Goal: Answer question/provide support: Share knowledge or assist other users

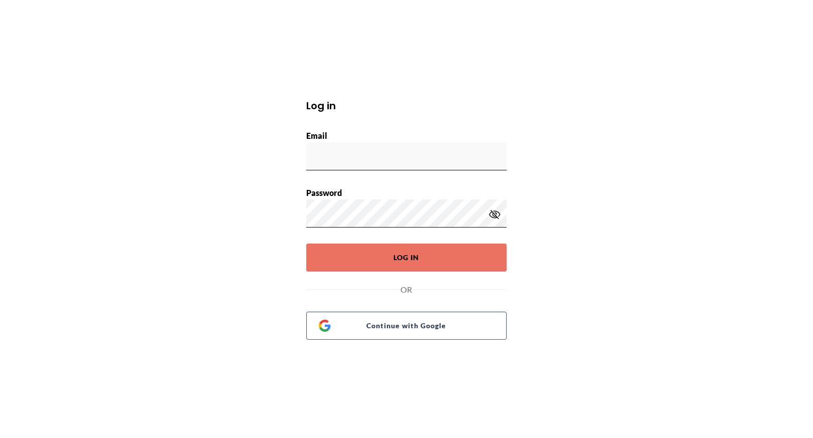
click at [452, 104] on h1 "Log in" at bounding box center [406, 105] width 200 height 15
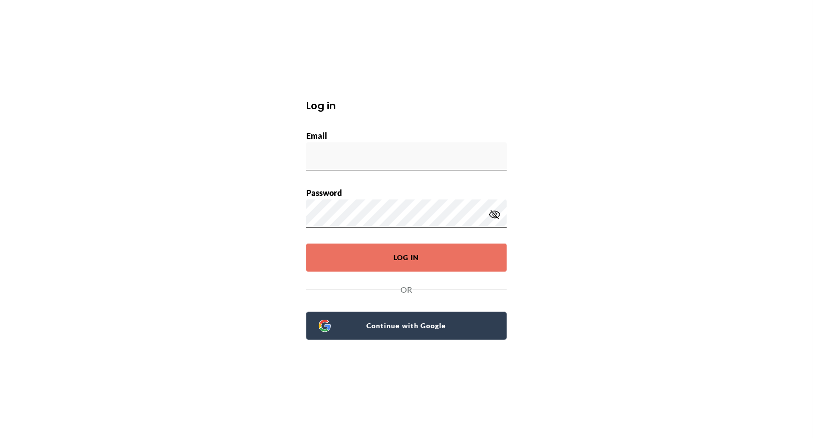
click at [420, 322] on span "Continue with Google" at bounding box center [412, 326] width 163 height 14
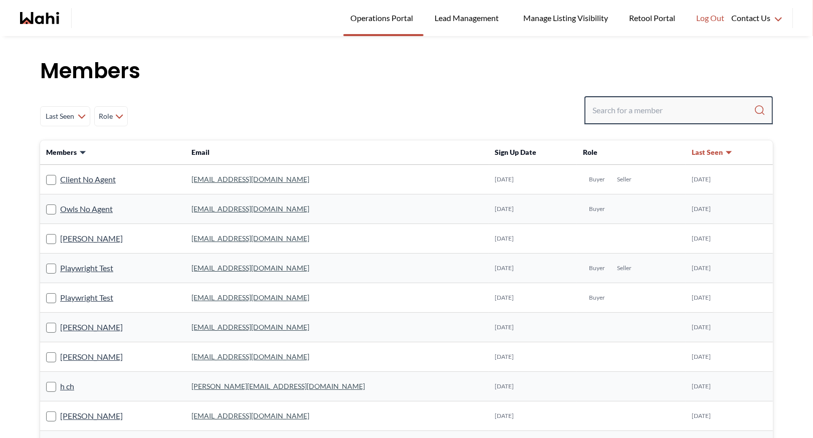
click at [652, 104] on input "Search input" at bounding box center [672, 110] width 161 height 18
type input "rohit duggal"
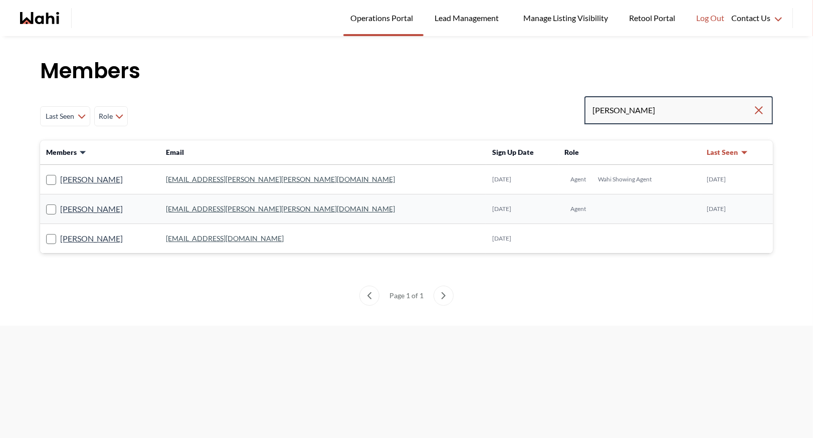
drag, startPoint x: 649, startPoint y: 111, endPoint x: 515, endPoint y: 111, distance: 134.3
click at [515, 111] on div "Last Seen Less day than 1 day ago 1 day ago - 3 days ago 3 days ago - 1 week ag…" at bounding box center [406, 116] width 732 height 40
type input "jal leonor"
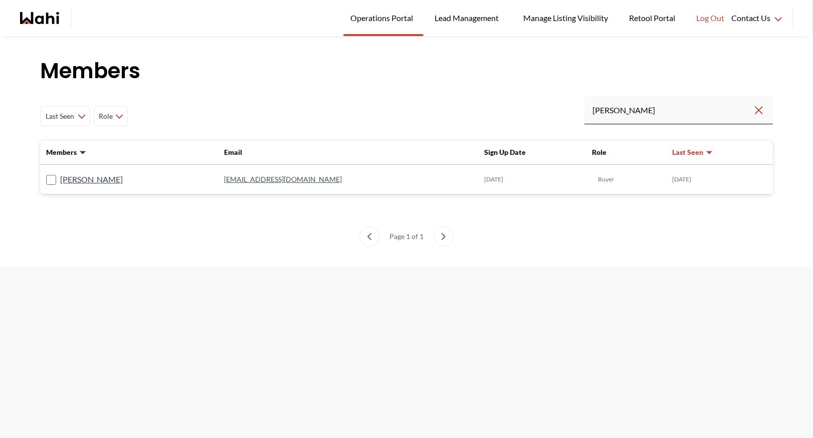
click at [238, 182] on link "jalai2024rbt@gmail.com" at bounding box center [283, 179] width 118 height 9
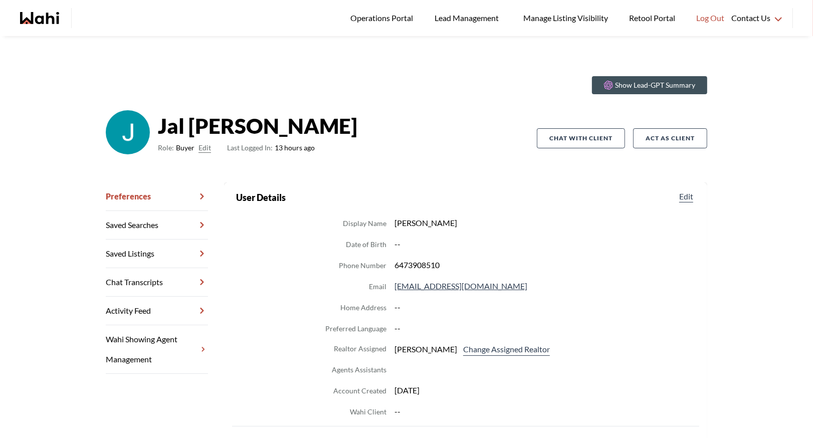
click at [159, 280] on link "Chat Transcripts" at bounding box center [157, 282] width 102 height 29
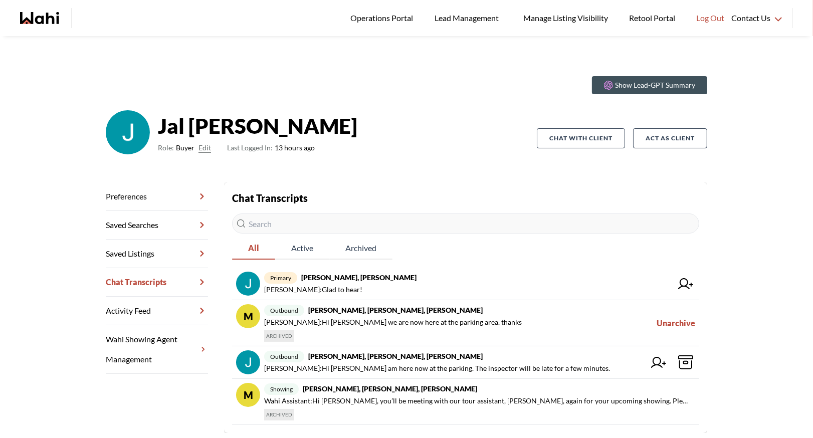
click at [176, 334] on link "Wahi Showing Agent Management" at bounding box center [157, 349] width 102 height 49
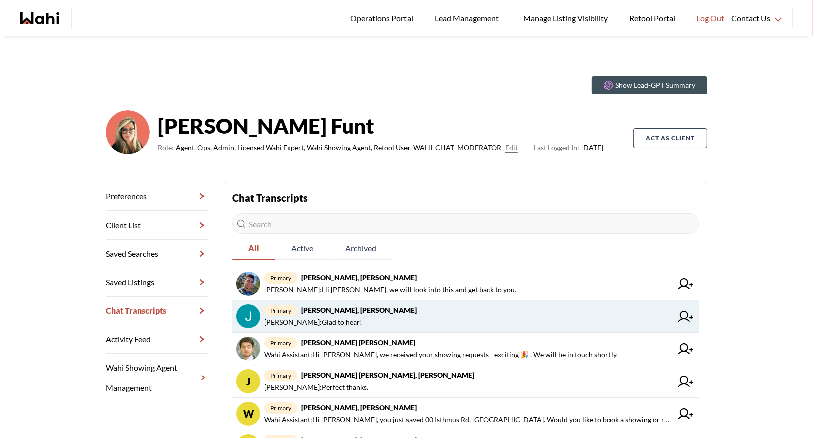
click at [390, 310] on strong "[PERSON_NAME], [PERSON_NAME]" at bounding box center [358, 310] width 115 height 9
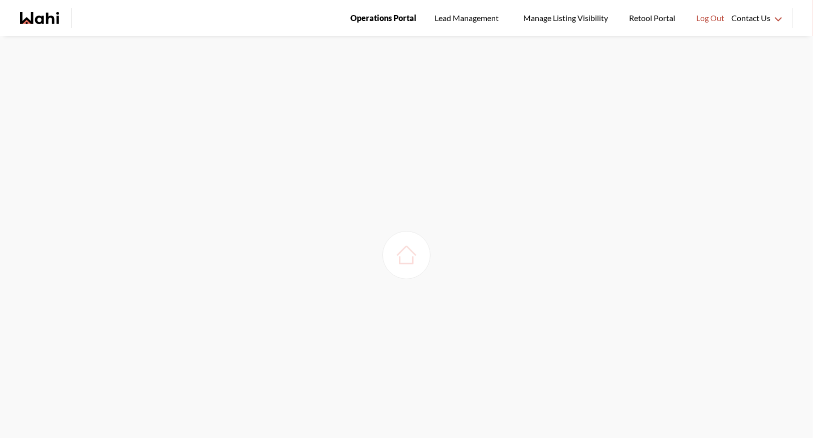
click at [390, 22] on span "Operations Portal" at bounding box center [383, 18] width 66 height 13
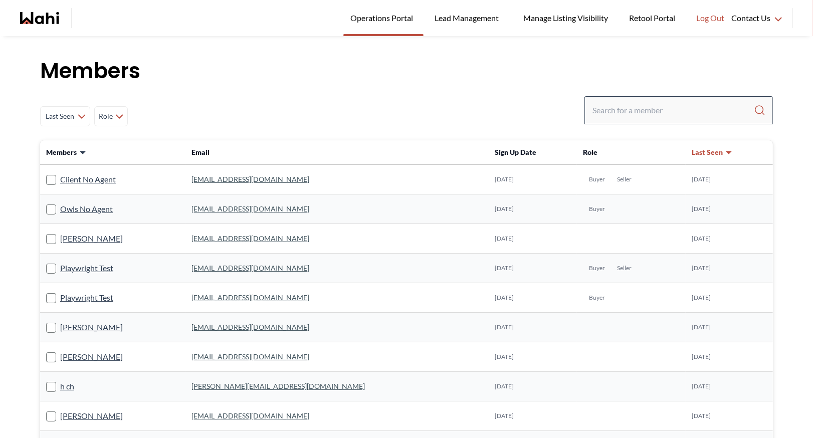
click at [627, 100] on div at bounding box center [678, 110] width 188 height 28
click at [615, 106] on input "Search input" at bounding box center [672, 110] width 161 height 18
type input "rohit dugal\"
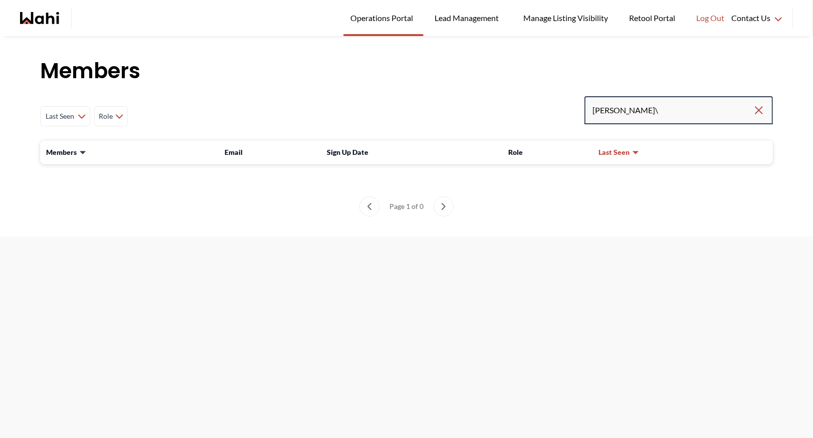
click at [651, 110] on input "rohit dugal\" at bounding box center [672, 110] width 160 height 18
type input "rohit duggal"
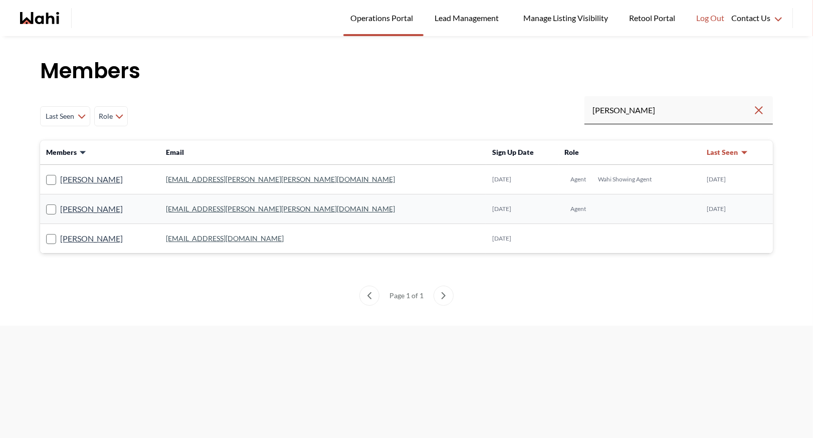
click at [244, 178] on link "realtor.duggal@wahi.com" at bounding box center [280, 179] width 229 height 9
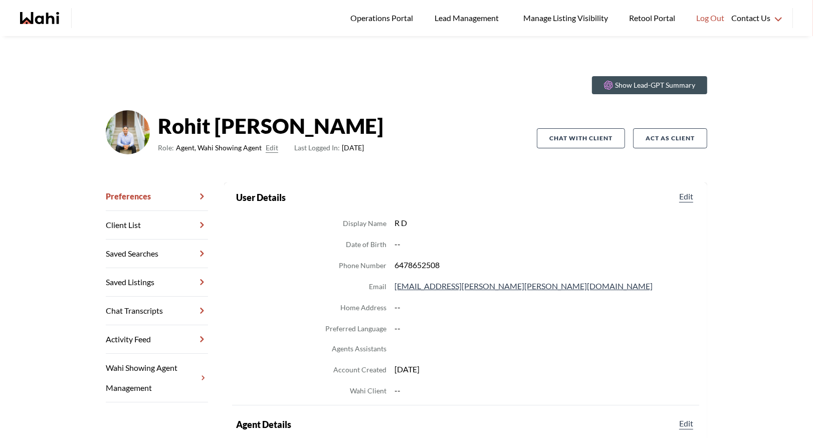
click at [159, 309] on link "Chat Transcripts" at bounding box center [157, 311] width 102 height 29
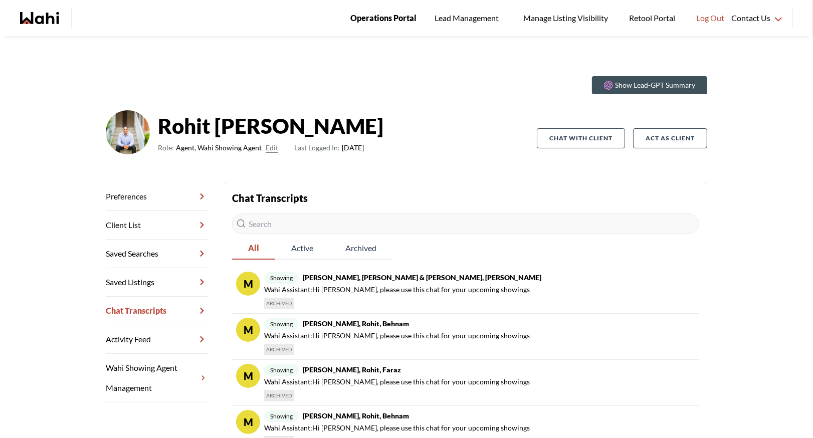
click at [371, 13] on span "Operations Portal" at bounding box center [383, 18] width 66 height 13
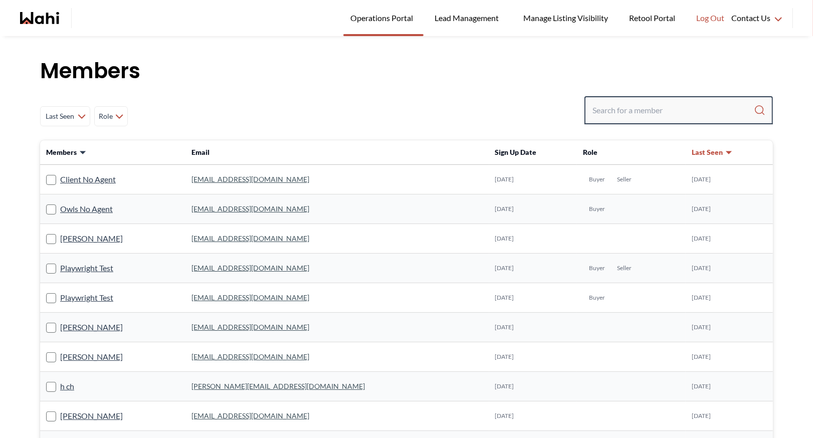
click at [608, 113] on input "Search input" at bounding box center [672, 110] width 161 height 18
type input "[PERSON_NAME]"
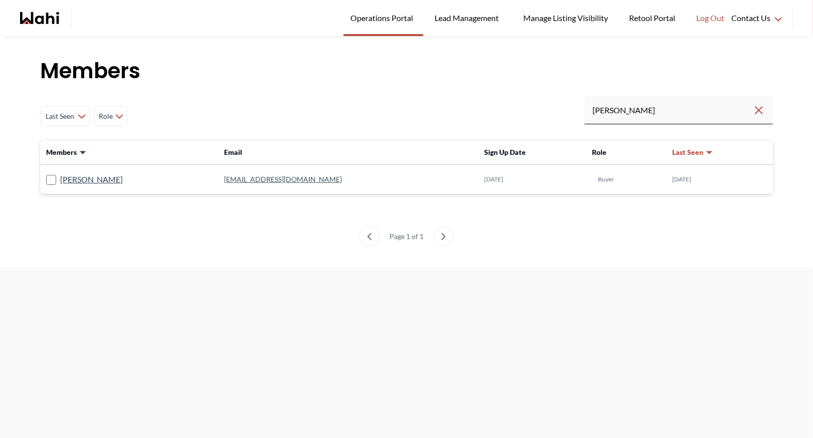
click at [256, 182] on link "jalai2024rbt@gmail.com" at bounding box center [283, 179] width 118 height 9
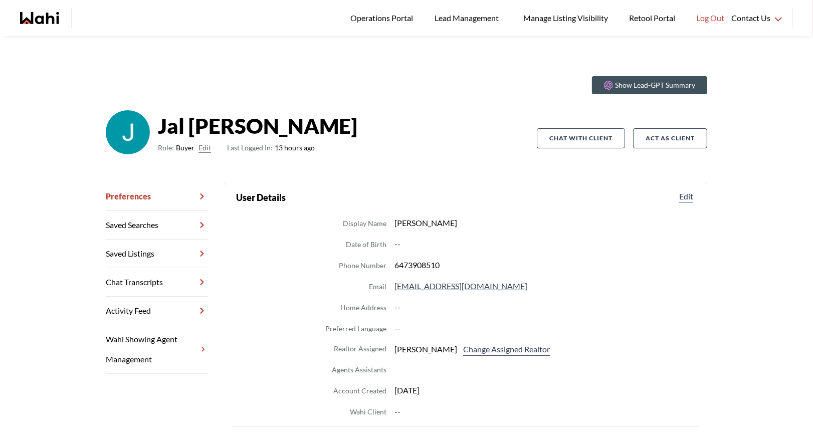
click at [214, 82] on section "Show Lead-GPT Summary" at bounding box center [406, 85] width 601 height 18
click at [167, 283] on link "Chat Transcripts" at bounding box center [157, 282] width 102 height 29
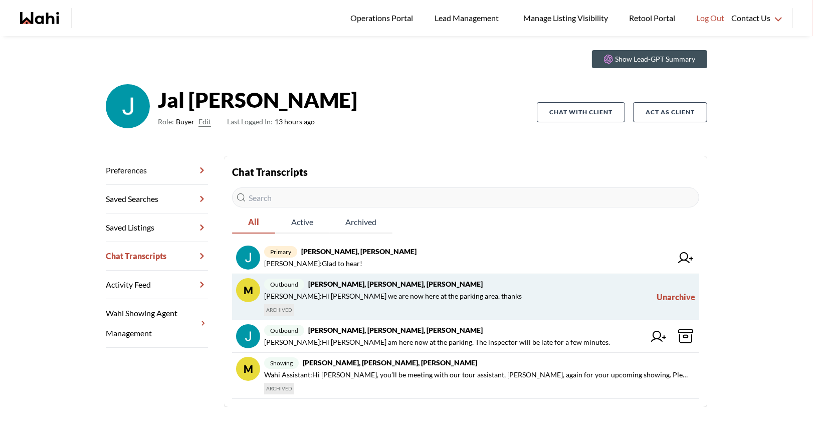
scroll to position [36, 0]
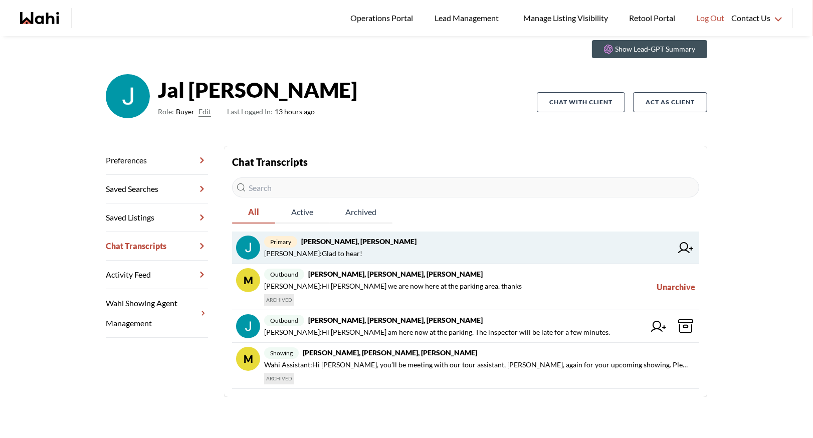
click at [389, 241] on strong "Jal Leonor, JayJay Dagumboy, Barb" at bounding box center [358, 241] width 115 height 9
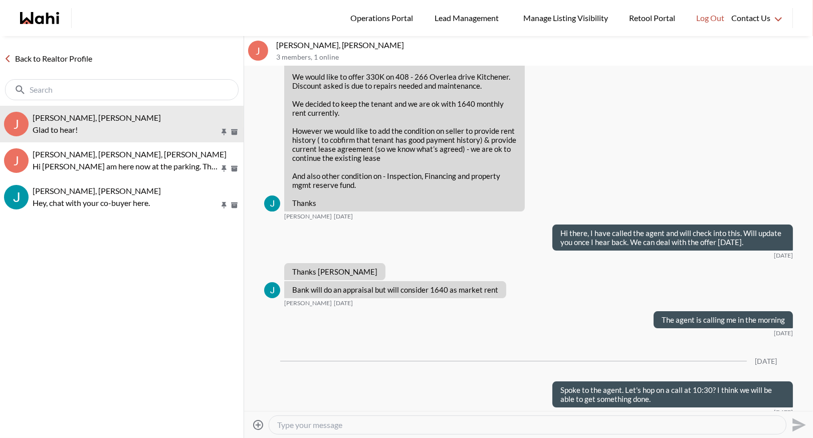
scroll to position [3171, 0]
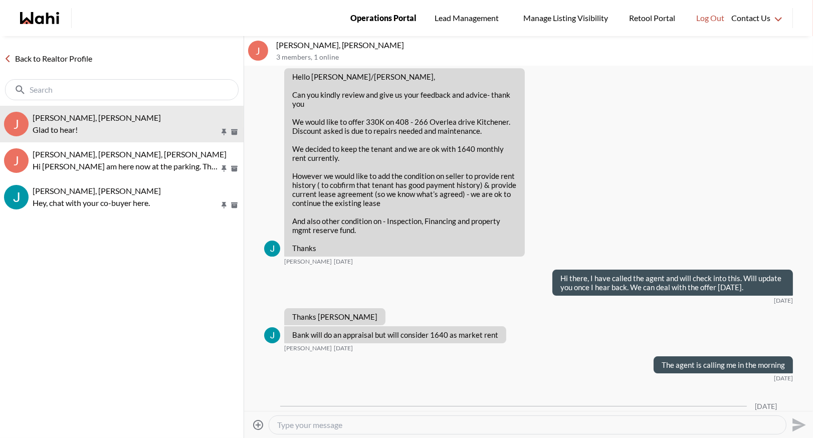
click at [386, 16] on span "Operations Portal" at bounding box center [383, 18] width 66 height 13
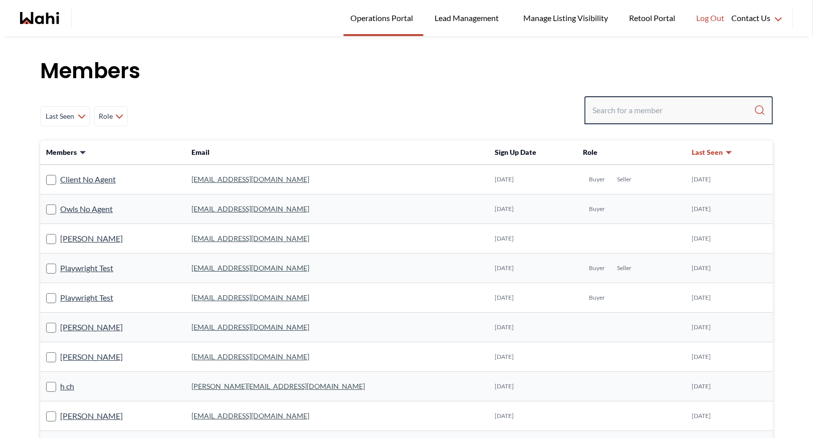
click at [623, 105] on input "Search input" at bounding box center [672, 110] width 161 height 18
type input "jay jay dug"
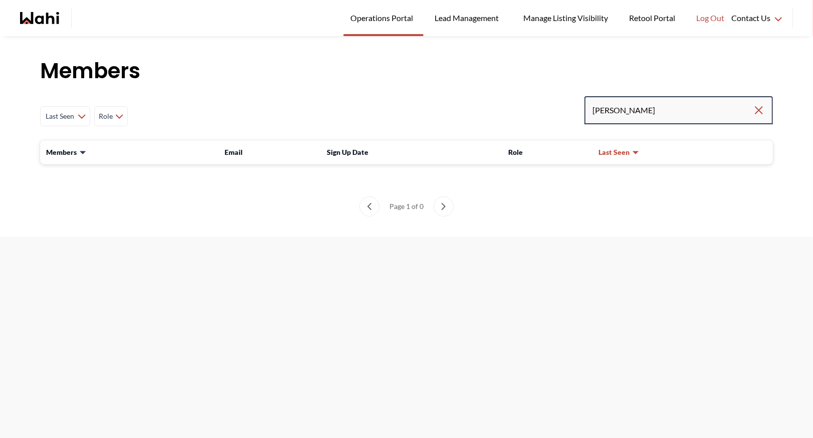
click at [657, 108] on input "jay jay dug" at bounding box center [672, 110] width 160 height 18
type input "jay jay"
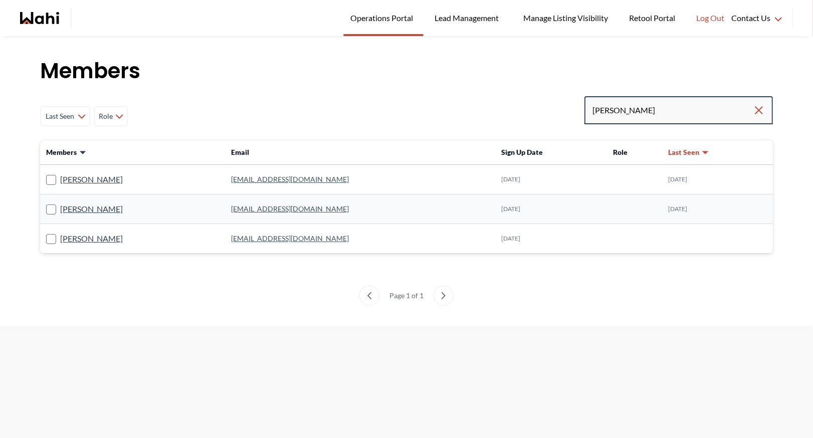
drag, startPoint x: 633, startPoint y: 111, endPoint x: 454, endPoint y: 121, distance: 178.6
click at [454, 121] on div "Last Seen Less day than 1 day ago 1 day ago - 3 days ago 3 days ago - 1 week ag…" at bounding box center [406, 116] width 732 height 40
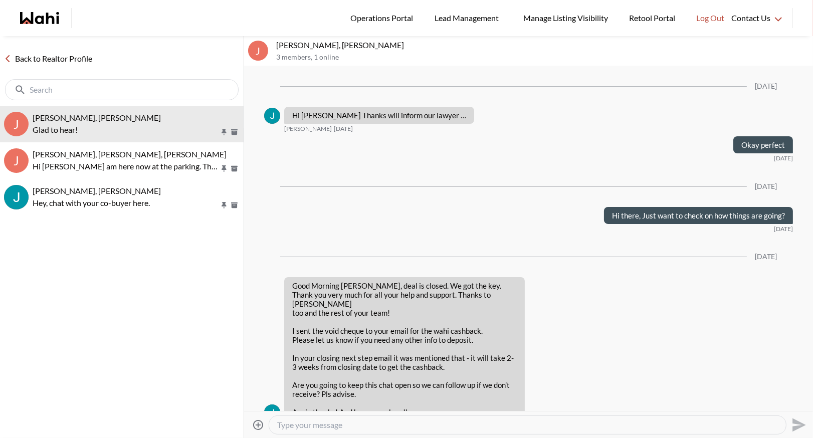
scroll to position [931, 0]
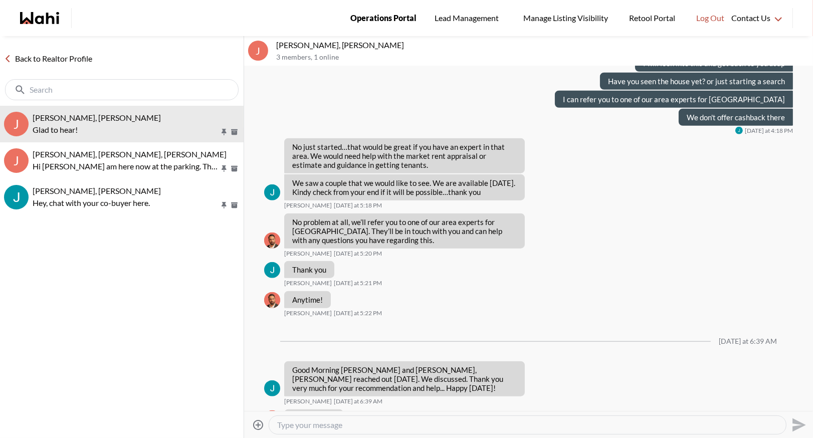
click at [373, 19] on span "Operations Portal" at bounding box center [383, 18] width 66 height 13
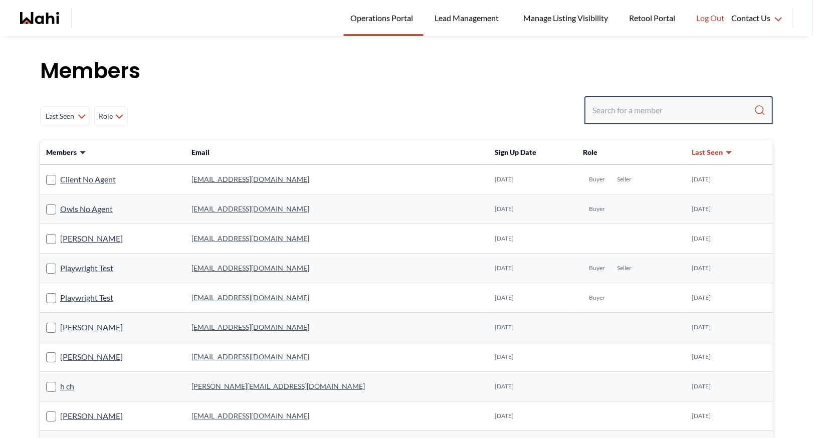
click at [636, 115] on input "Search input" at bounding box center [672, 110] width 161 height 18
type input "g"
type input "dagumboy"
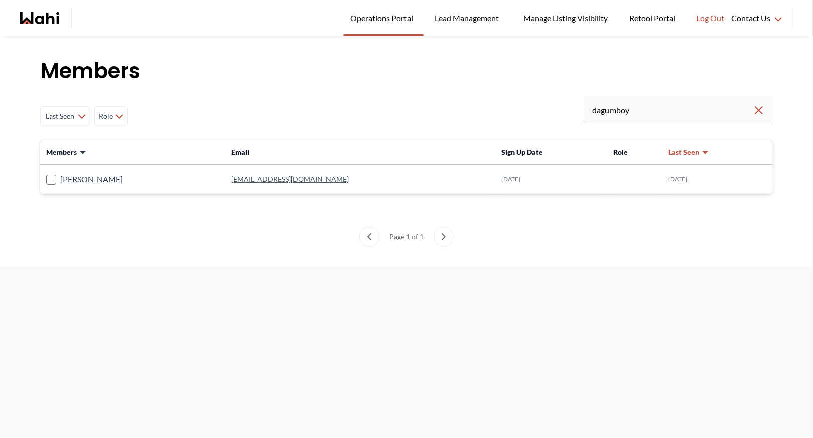
click at [304, 180] on link "jayjaydagumboy@yahoo.ca" at bounding box center [290, 179] width 118 height 9
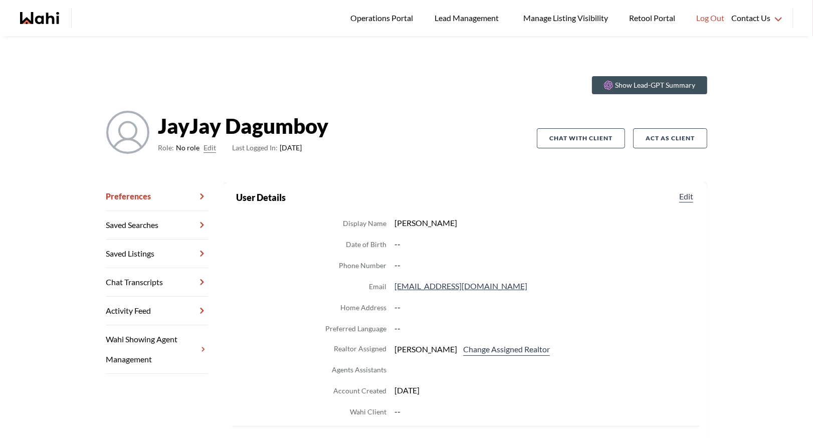
click at [157, 310] on link "Activity Feed" at bounding box center [157, 311] width 102 height 29
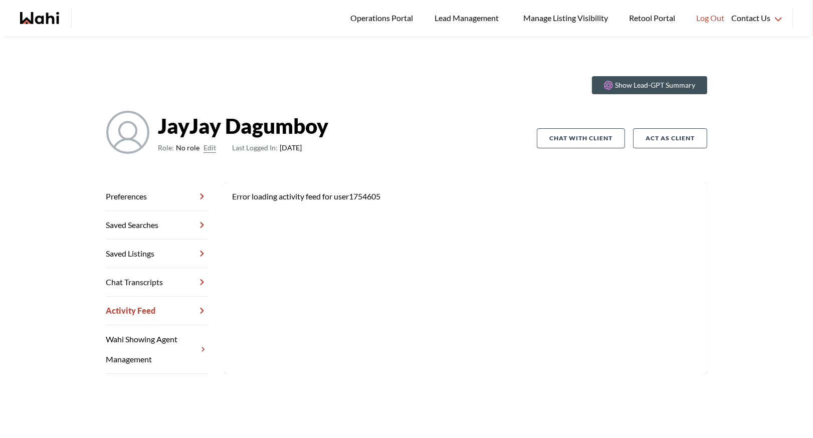
click at [156, 274] on link "Chat Transcripts" at bounding box center [157, 282] width 102 height 29
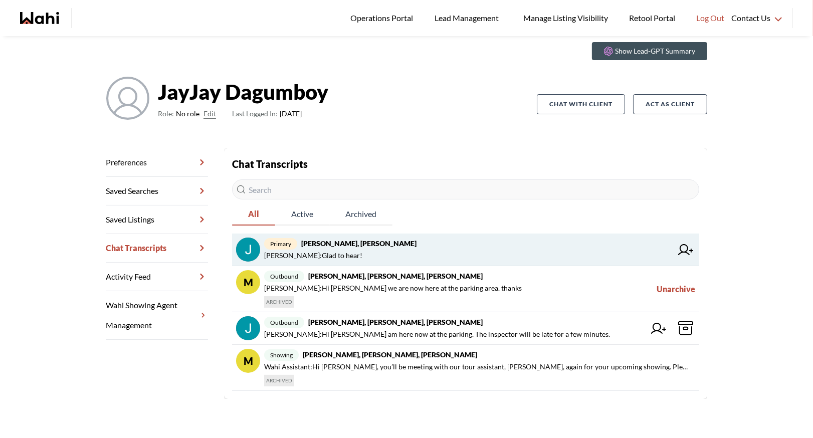
scroll to position [36, 0]
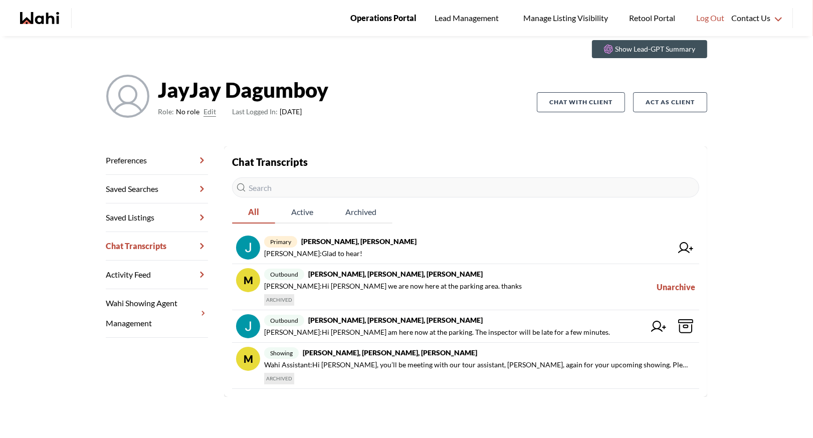
click at [388, 20] on span "Operations Portal" at bounding box center [383, 18] width 66 height 13
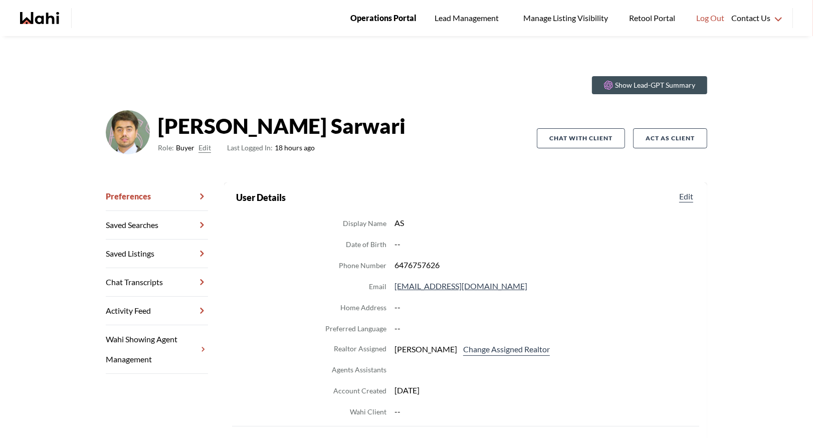
click at [378, 24] on span "Operations Portal" at bounding box center [383, 18] width 66 height 13
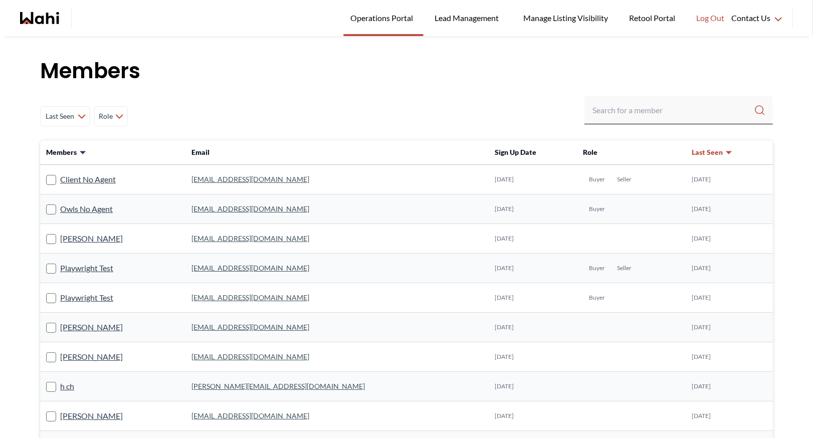
click at [161, 128] on div "Last Seen Less day than [DATE] [DATE] - [DATE] [DATE] - [DATE] [DATE] - [DATE] …" at bounding box center [406, 116] width 732 height 40
click at [627, 114] on input "Search input" at bounding box center [672, 110] width 161 height 18
type input "[PERSON_NAME]"
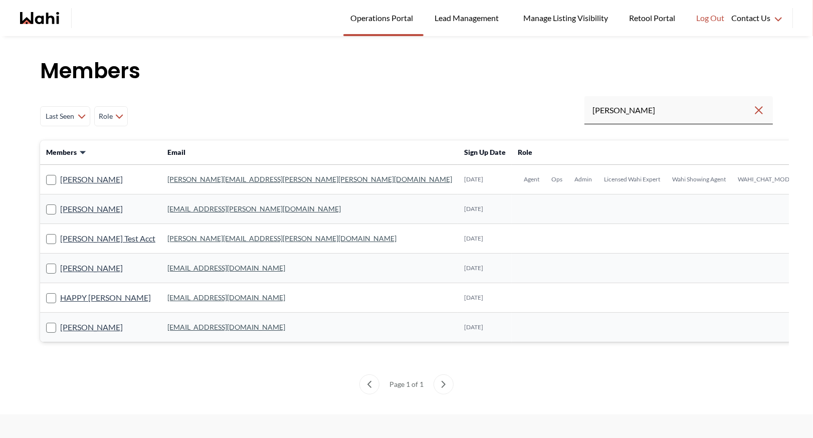
click at [200, 176] on link "[PERSON_NAME][EMAIL_ADDRESS][PERSON_NAME][PERSON_NAME][DOMAIN_NAME]" at bounding box center [309, 179] width 285 height 9
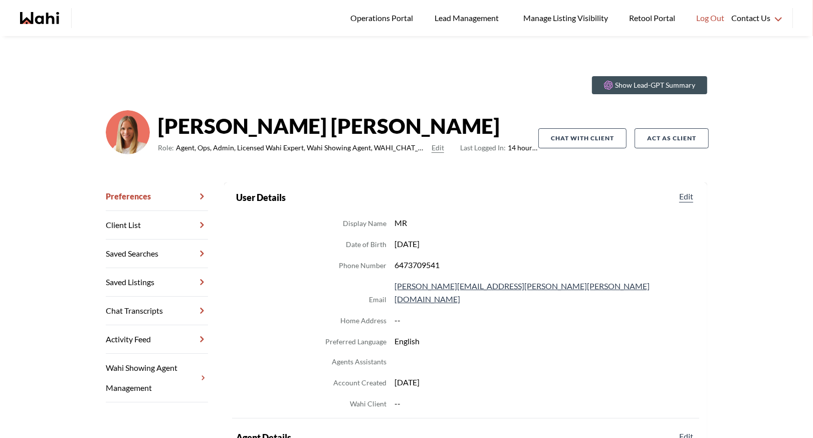
click at [163, 305] on link "Chat Transcripts" at bounding box center [157, 311] width 102 height 29
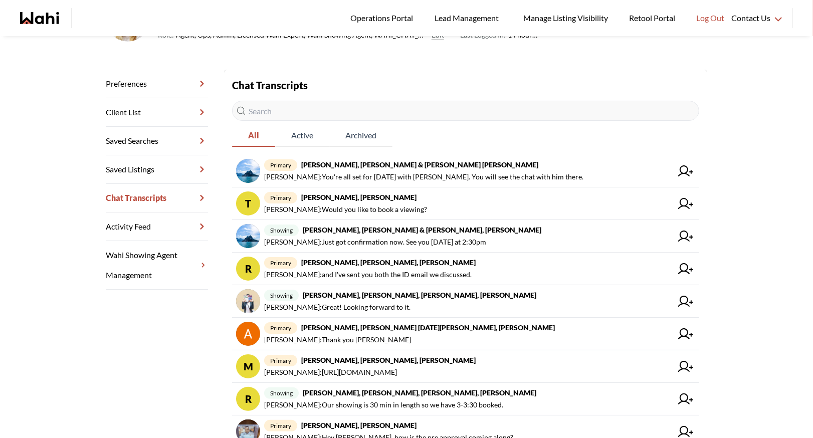
scroll to position [126, 0]
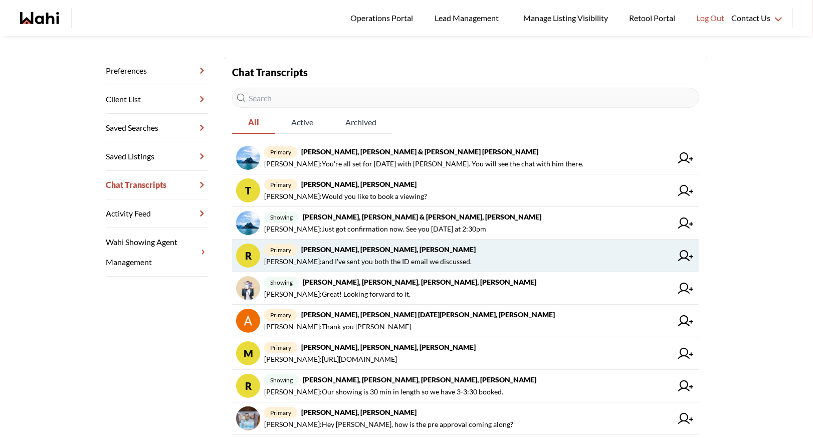
click at [485, 251] on span "primary [PERSON_NAME], [PERSON_NAME], [PERSON_NAME]" at bounding box center [468, 249] width 408 height 12
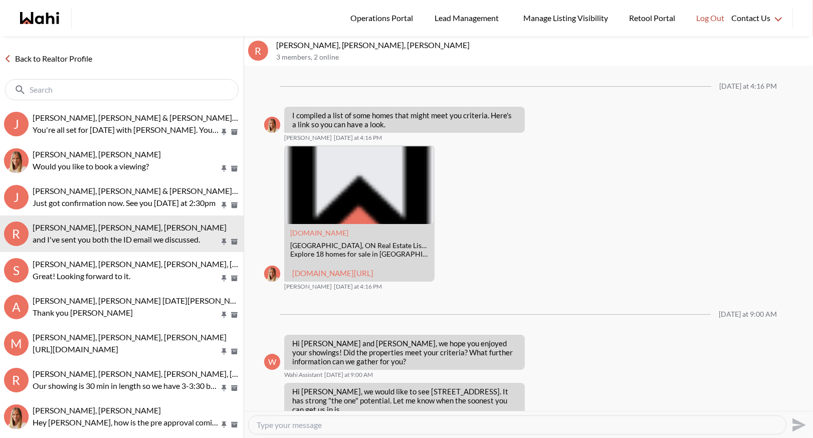
scroll to position [1148, 0]
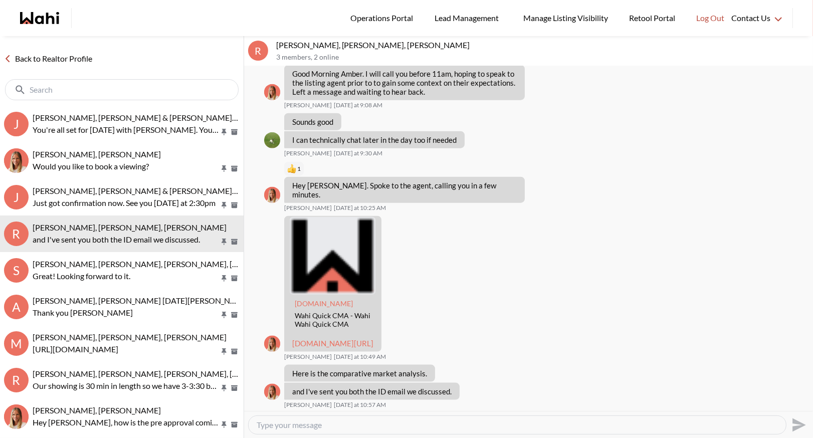
click at [46, 56] on link "Back to Realtor Profile" at bounding box center [48, 58] width 96 height 13
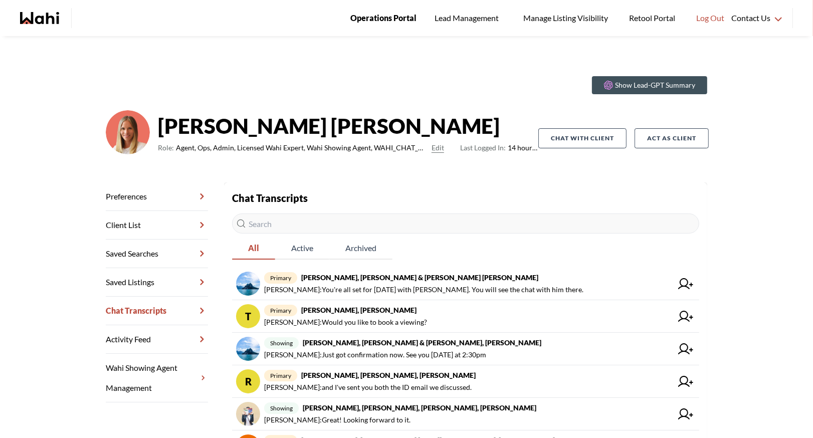
click at [397, 11] on link "Operations Portal" at bounding box center [383, 18] width 80 height 36
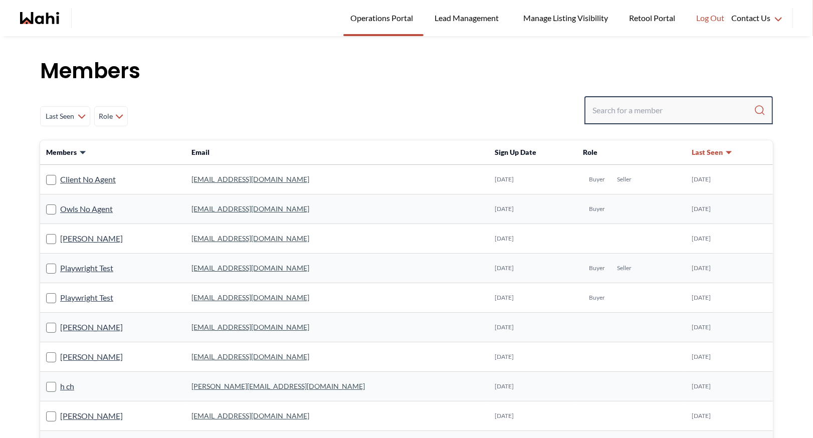
click at [606, 116] on input "Search input" at bounding box center [672, 110] width 161 height 18
type input "rohit"
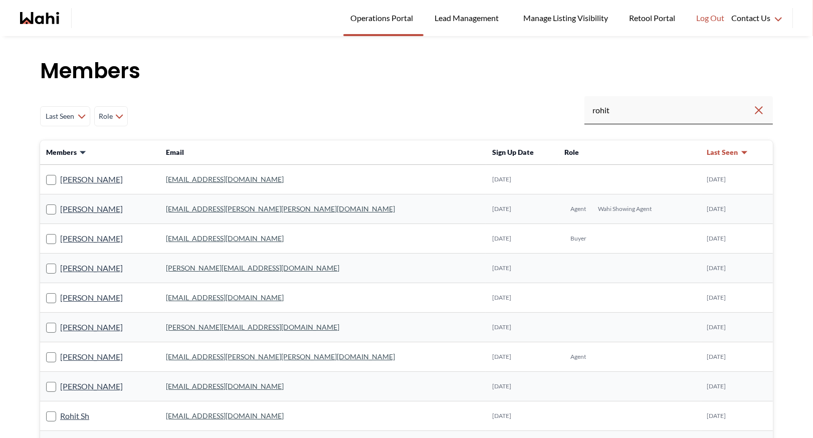
click at [268, 210] on link "[EMAIL_ADDRESS][PERSON_NAME][PERSON_NAME][DOMAIN_NAME]" at bounding box center [280, 208] width 229 height 9
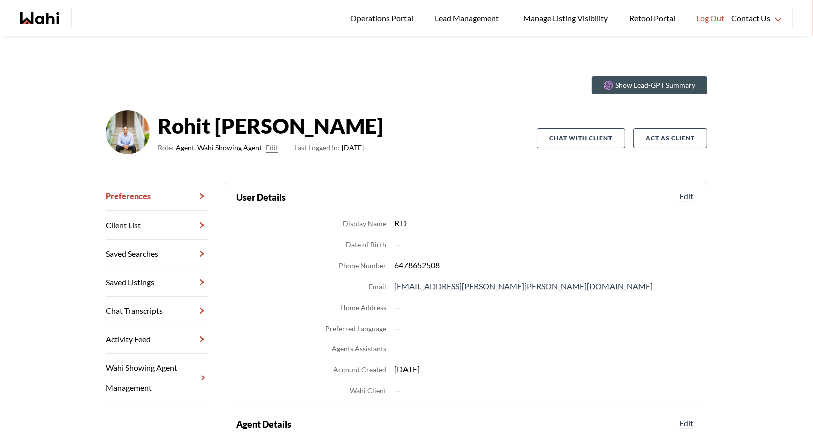
click at [174, 307] on link "Chat Transcripts" at bounding box center [157, 311] width 102 height 29
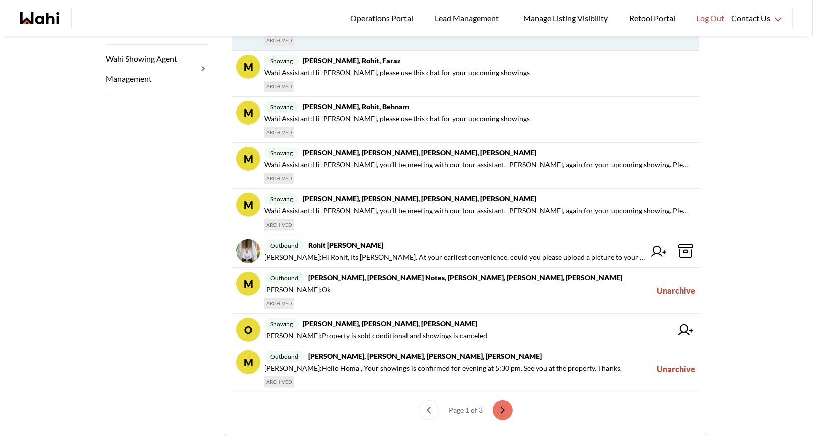
scroll to position [337, 0]
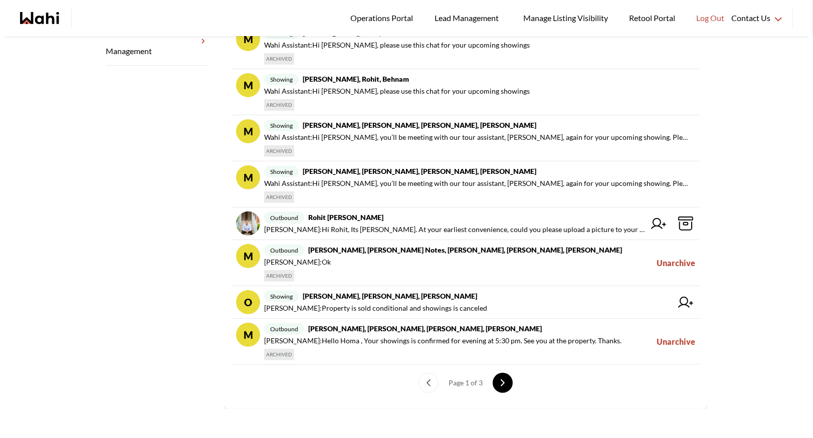
click at [499, 381] on icon "next page" at bounding box center [502, 382] width 7 height 7
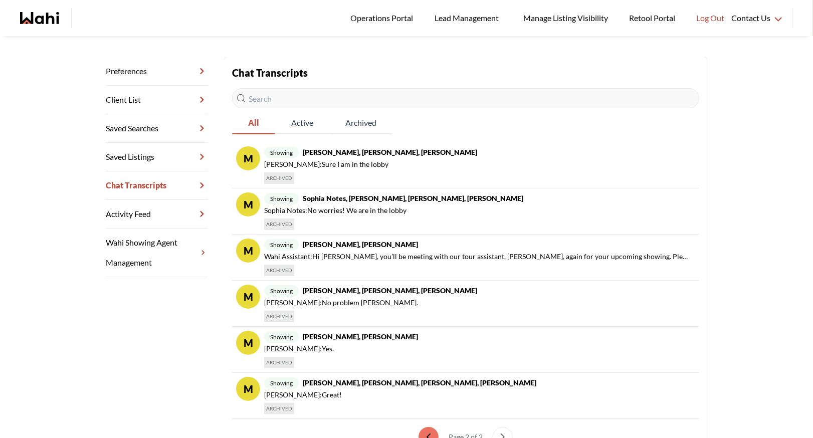
scroll to position [0, 0]
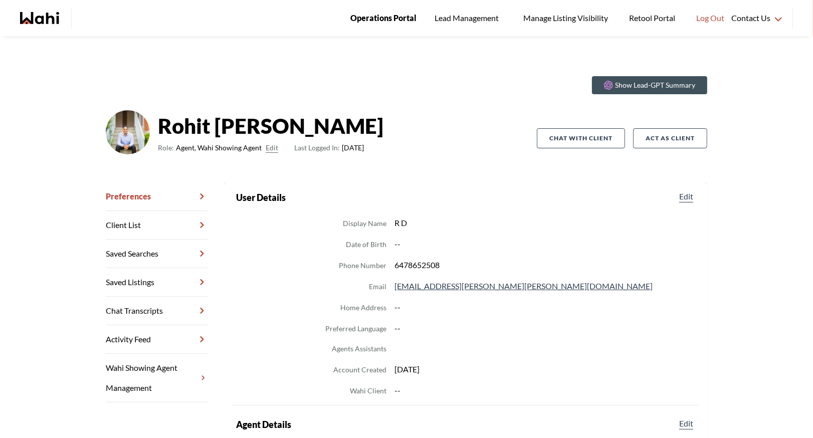
click at [372, 16] on span "Operations Portal" at bounding box center [383, 18] width 66 height 13
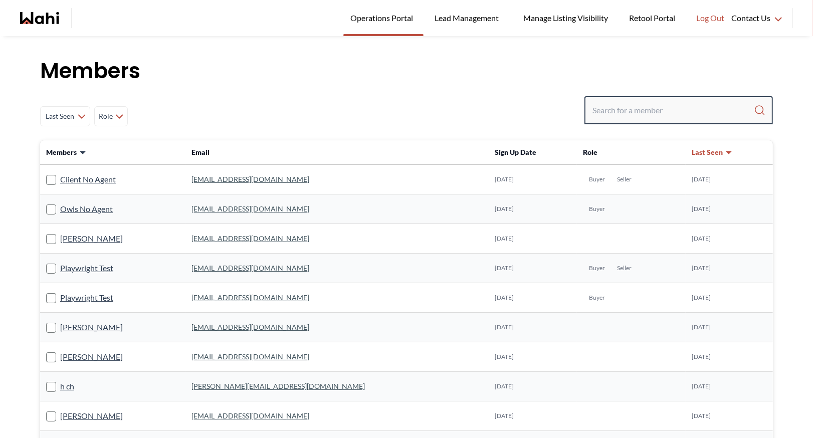
click at [605, 105] on input "Search input" at bounding box center [672, 110] width 161 height 18
type input "[PERSON_NAME]"
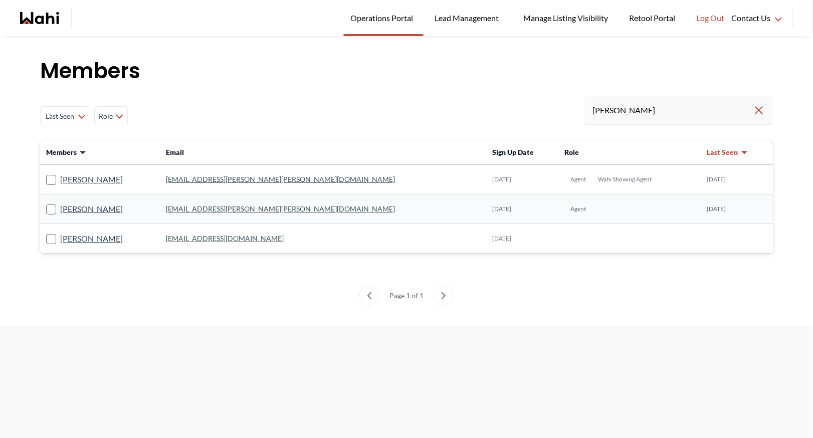
click at [233, 236] on link "[EMAIL_ADDRESS][DOMAIN_NAME]" at bounding box center [225, 238] width 118 height 9
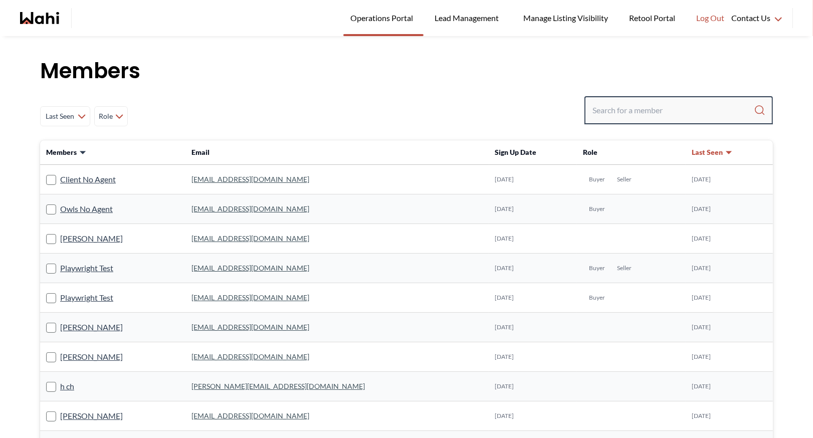
click at [655, 110] on input "Search input" at bounding box center [672, 110] width 161 height 18
type input "[PERSON_NAME]"
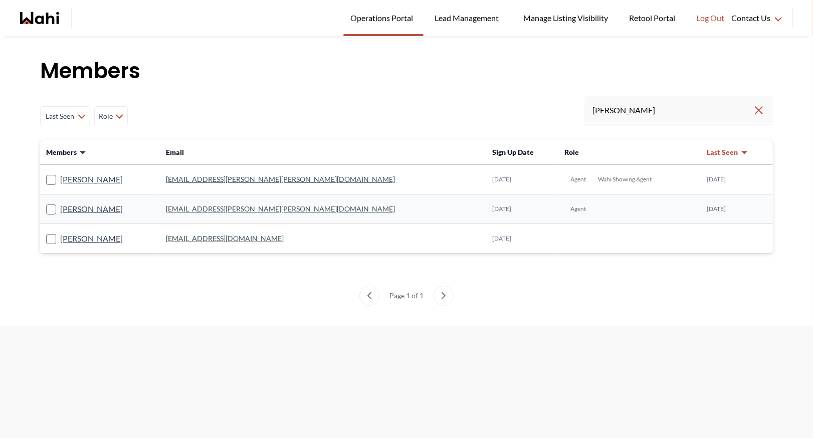
click at [219, 209] on link "[EMAIL_ADDRESS][PERSON_NAME][PERSON_NAME][DOMAIN_NAME]" at bounding box center [280, 208] width 229 height 9
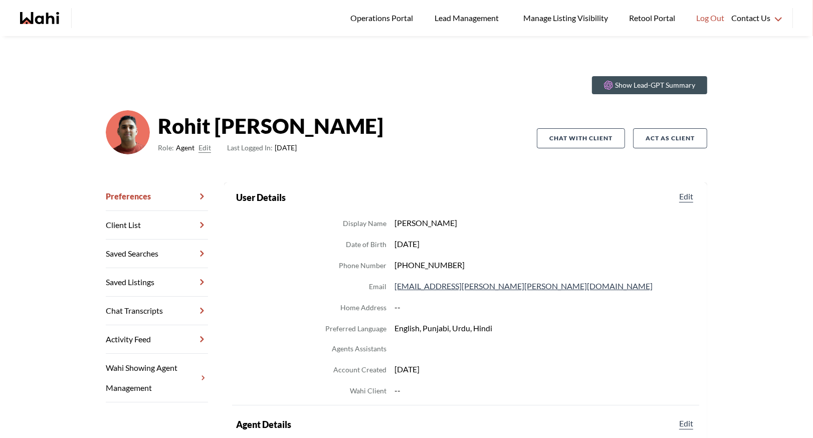
click at [172, 316] on link "Chat Transcripts" at bounding box center [157, 311] width 102 height 29
click at [374, 7] on link "Operations Portal" at bounding box center [383, 18] width 80 height 36
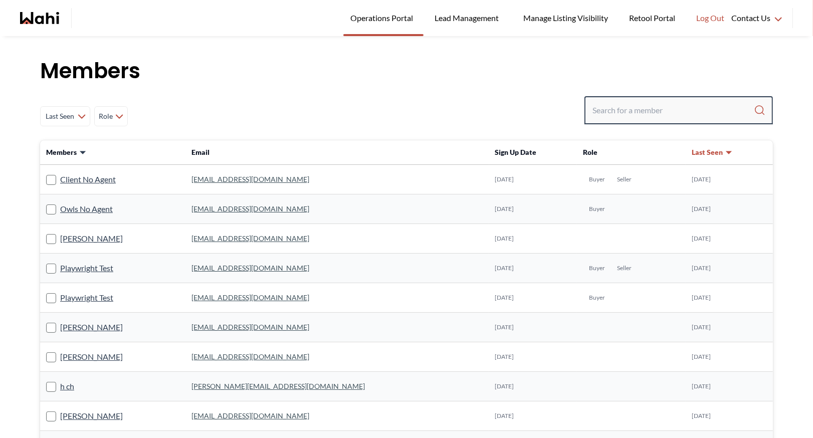
click at [611, 112] on input "Search input" at bounding box center [672, 110] width 161 height 18
type input "[PERSON_NAME]"
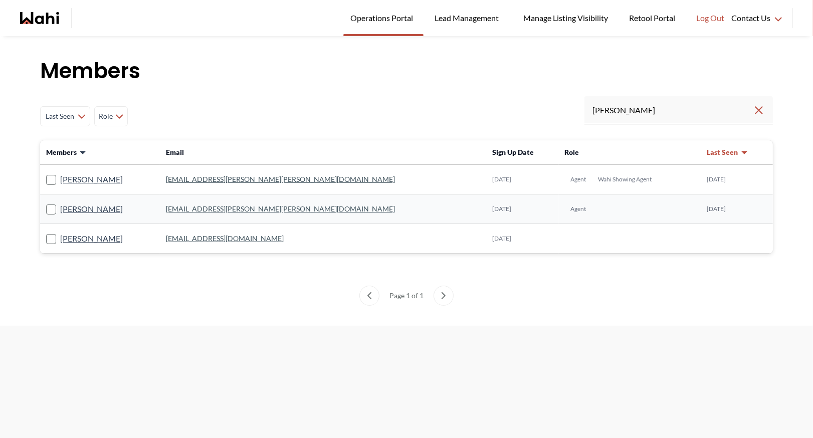
click at [231, 177] on link "[EMAIL_ADDRESS][PERSON_NAME][PERSON_NAME][DOMAIN_NAME]" at bounding box center [280, 179] width 229 height 9
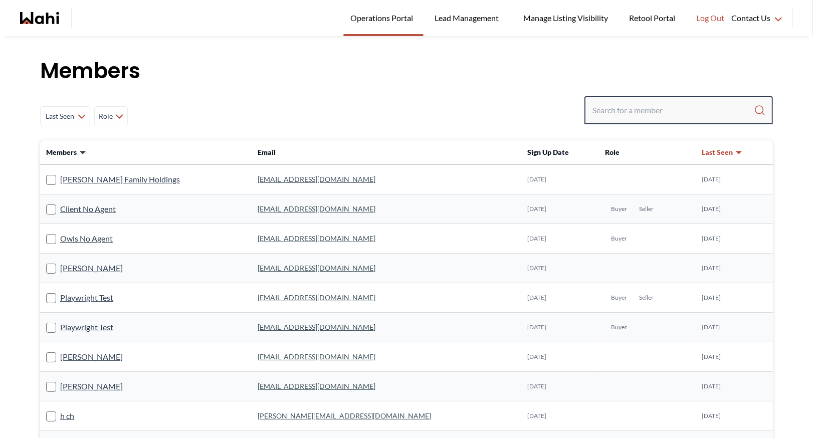
click at [619, 102] on input "Search input" at bounding box center [672, 110] width 161 height 18
type input "faraz"
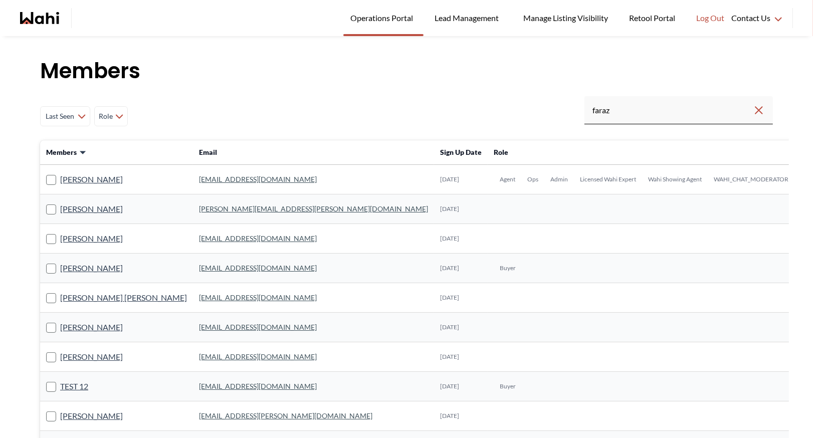
click at [214, 180] on link "[EMAIL_ADDRESS][DOMAIN_NAME]" at bounding box center [258, 179] width 118 height 9
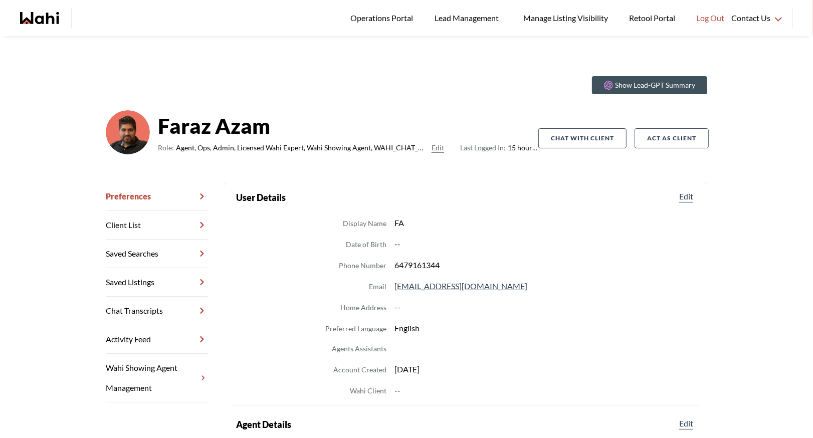
click at [142, 314] on link "Chat Transcripts" at bounding box center [157, 311] width 102 height 29
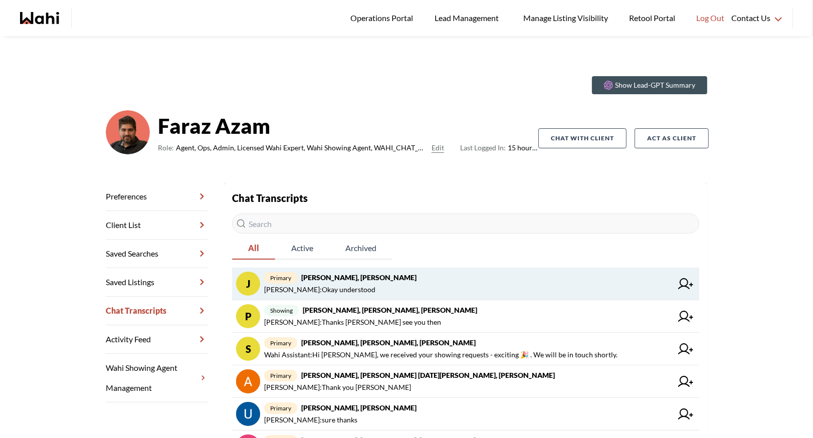
click at [384, 274] on strong "[PERSON_NAME], [PERSON_NAME]" at bounding box center [358, 277] width 115 height 9
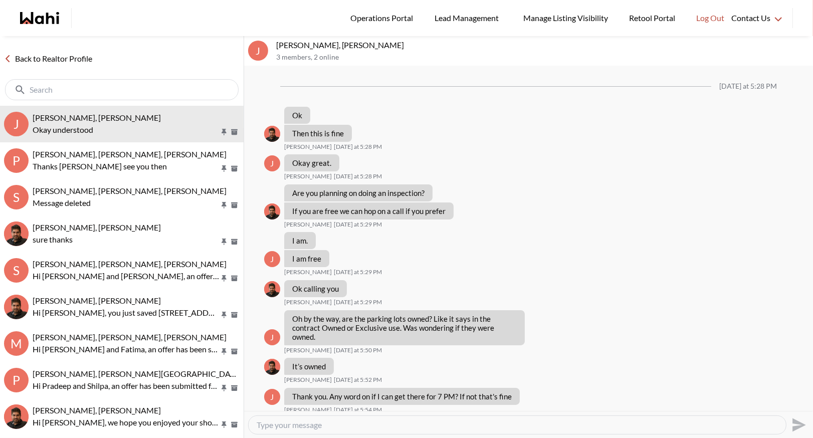
scroll to position [452, 0]
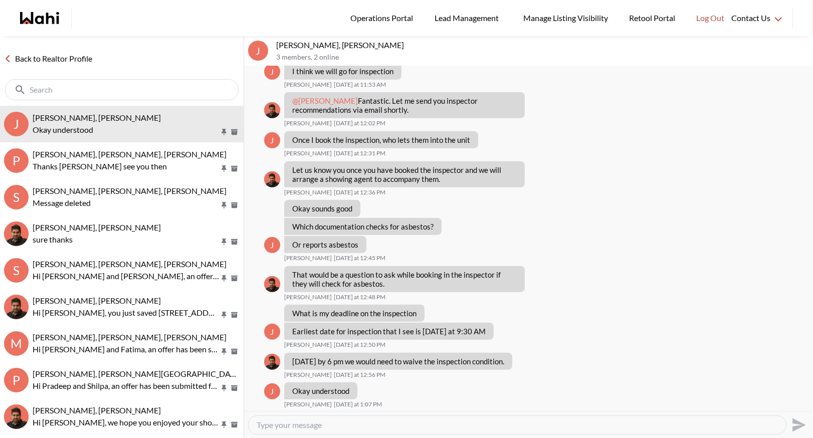
click at [39, 58] on link "Back to Realtor Profile" at bounding box center [48, 58] width 96 height 13
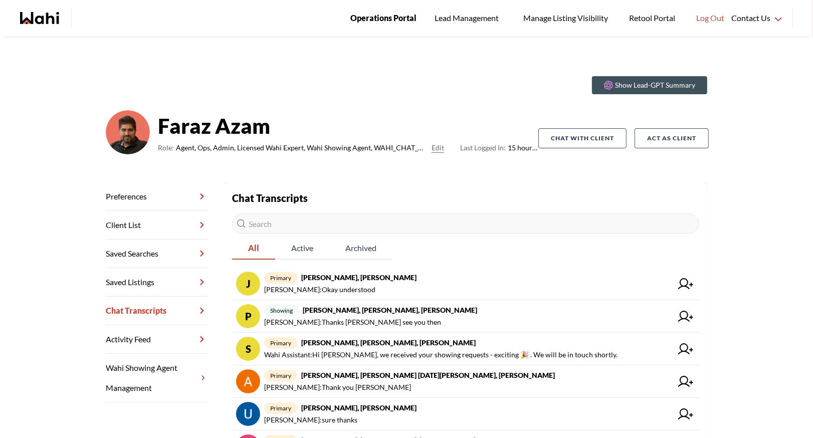
click at [386, 14] on span "Operations Portal" at bounding box center [383, 18] width 66 height 13
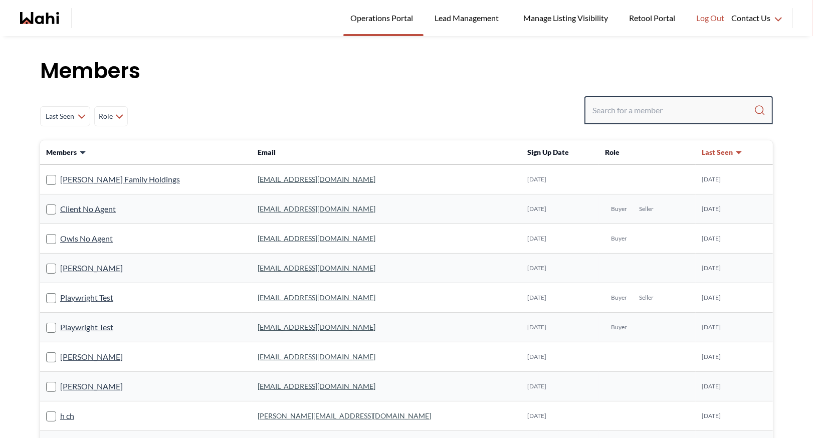
click at [618, 116] on input "Search input" at bounding box center [672, 110] width 161 height 18
click at [618, 113] on input "Search input" at bounding box center [672, 110] width 161 height 18
type input "volod"
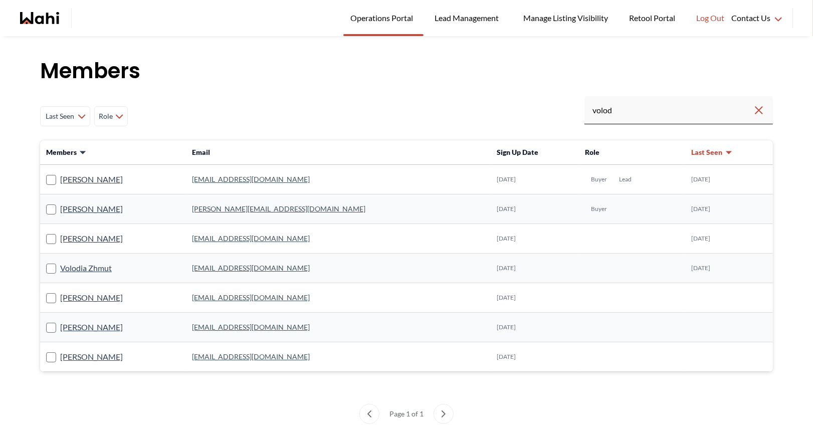
click at [286, 207] on link "vozniak.vol@gmail.com" at bounding box center [278, 208] width 173 height 9
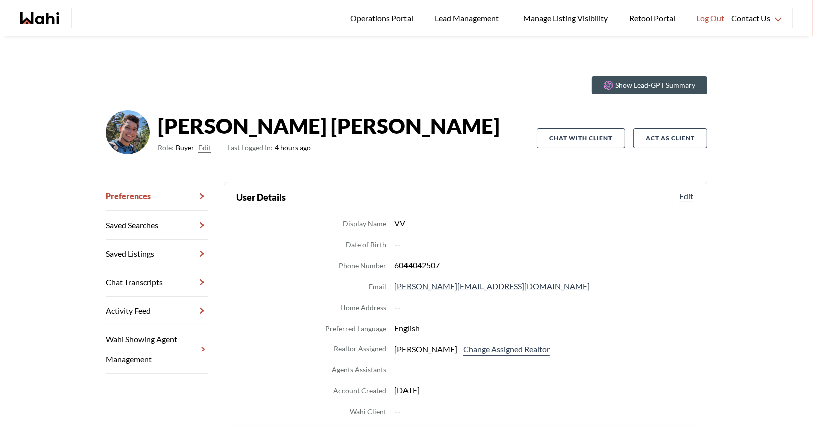
click at [152, 274] on link "Chat Transcripts" at bounding box center [157, 282] width 102 height 29
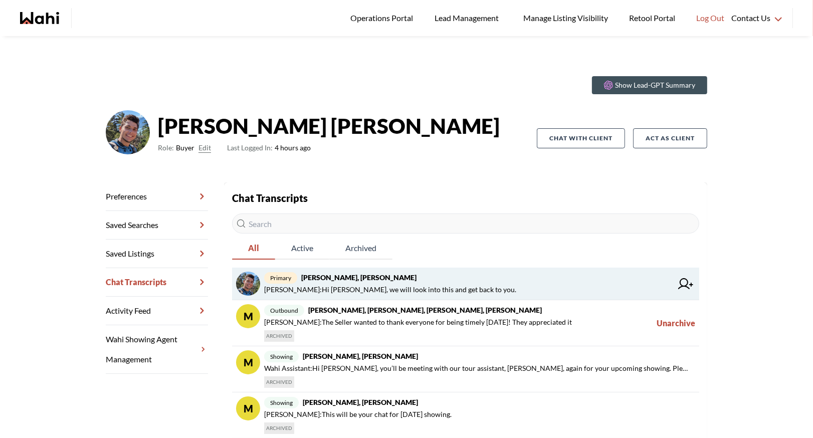
click at [441, 284] on span "Michelle Ryckman : Hi Volodymyr, we will look into this and get back to you." at bounding box center [390, 290] width 252 height 12
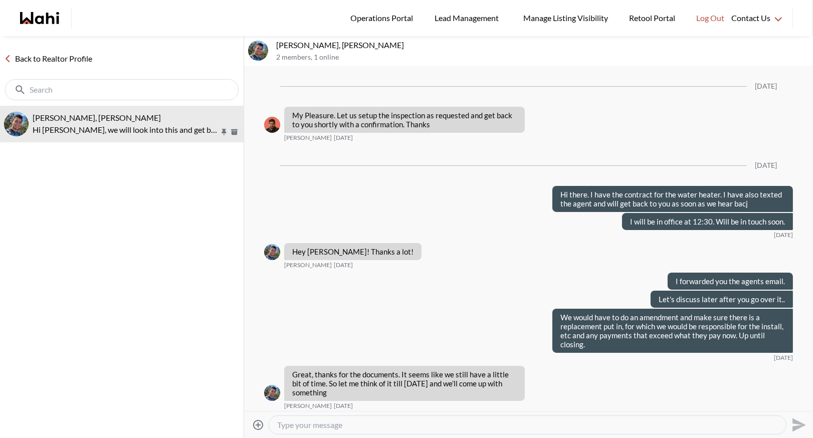
scroll to position [1677, 0]
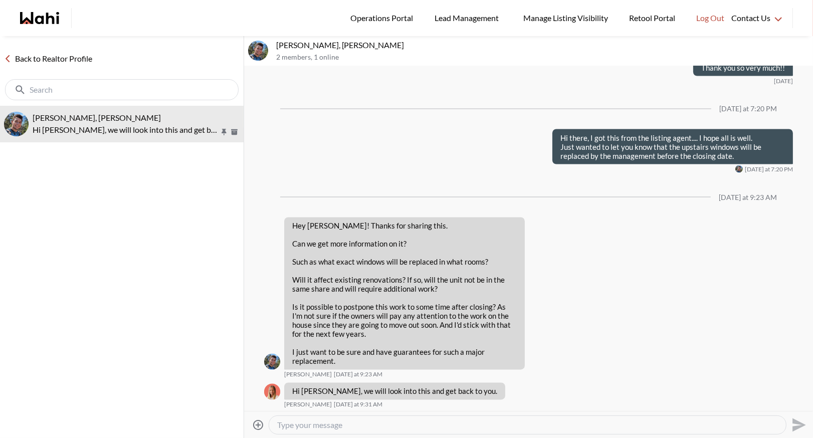
click at [319, 422] on textarea "Type your message" at bounding box center [527, 425] width 501 height 10
click at [286, 428] on textarea "Type your message" at bounding box center [527, 425] width 501 height 10
type textarea "T"
type textarea "O"
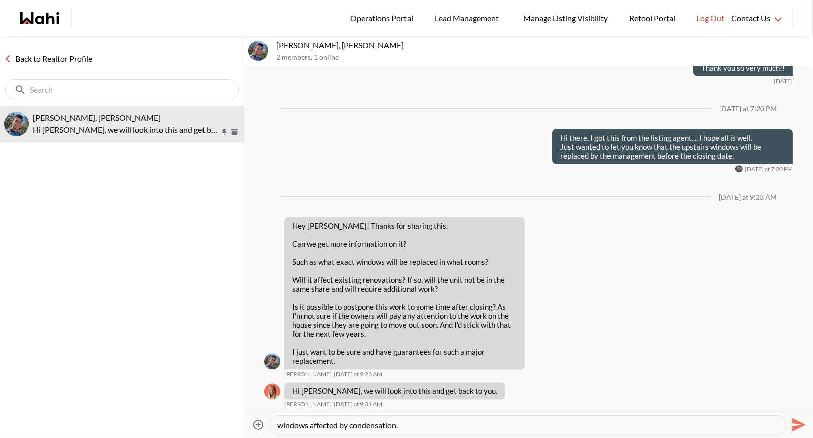
type textarea "I heard back from the listing agent - the condo corp has scheduled these improv…"
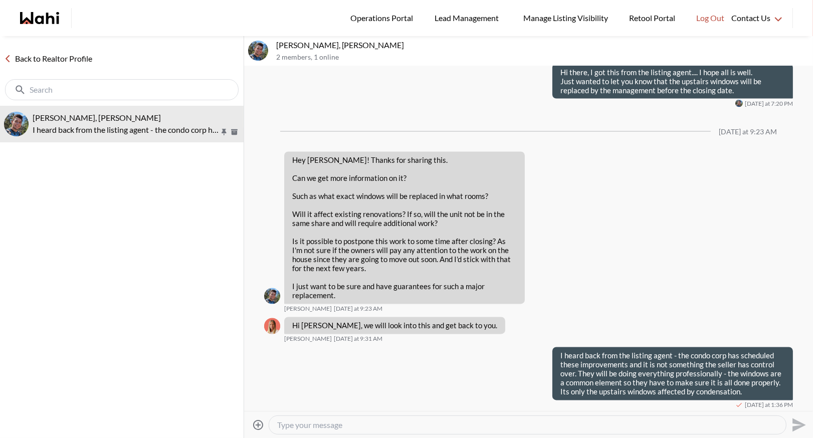
click at [55, 63] on link "Back to Realtor Profile" at bounding box center [48, 58] width 96 height 13
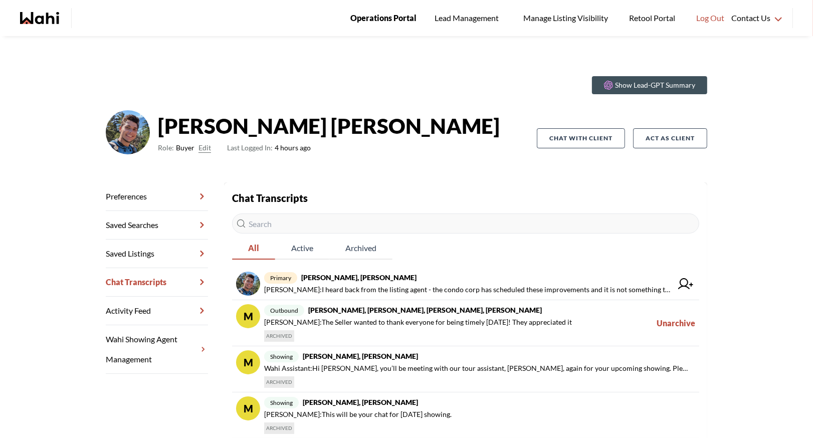
click at [393, 15] on span "Operations Portal" at bounding box center [383, 18] width 66 height 13
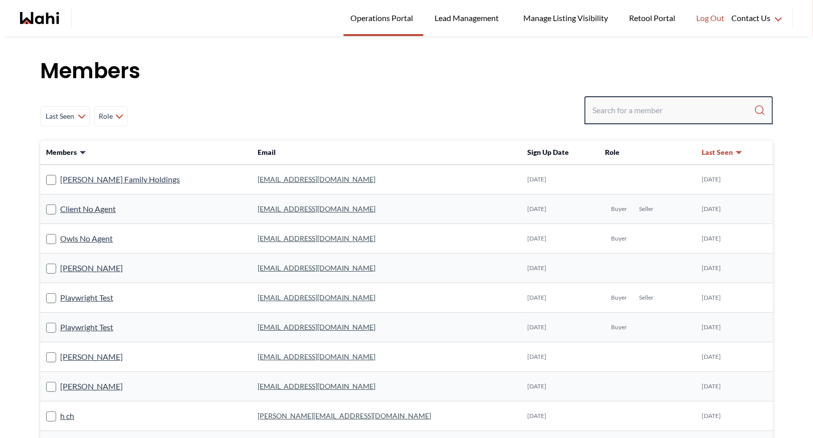
click at [641, 106] on input "Search input" at bounding box center [672, 110] width 161 height 18
type input "[PERSON_NAME]"
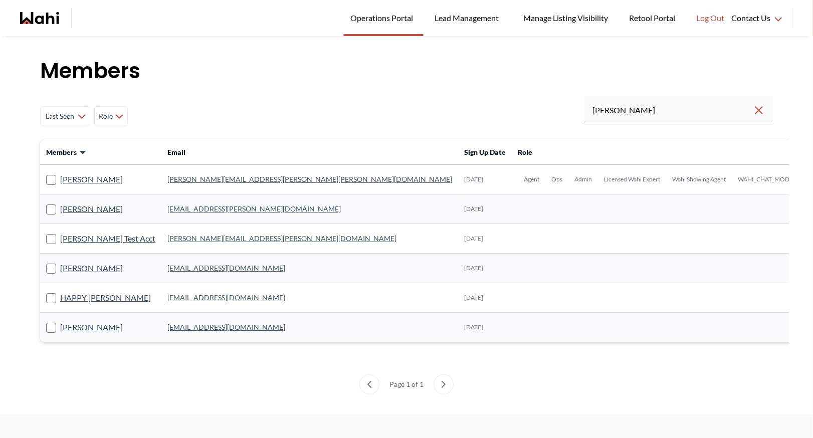
click at [201, 177] on link "[PERSON_NAME][EMAIL_ADDRESS][PERSON_NAME][PERSON_NAME][DOMAIN_NAME]" at bounding box center [309, 179] width 285 height 9
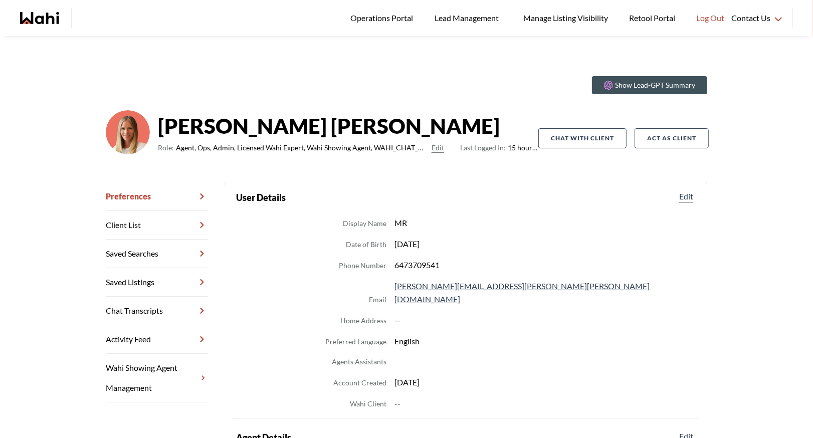
click at [162, 307] on link "Chat Transcripts" at bounding box center [157, 311] width 102 height 29
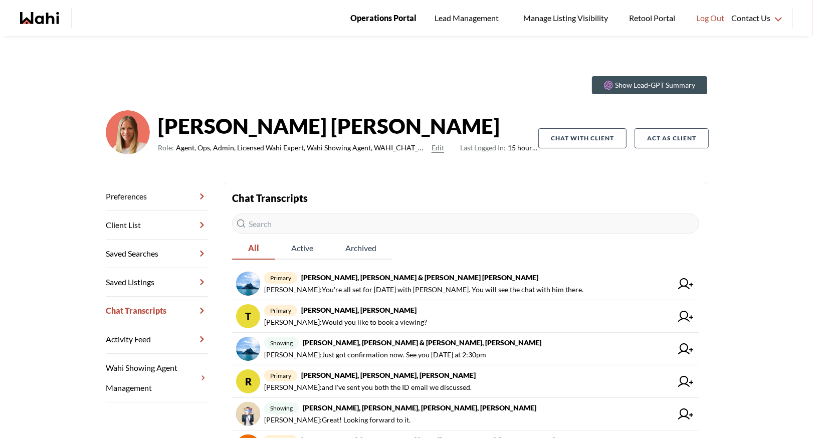
click at [375, 22] on span "Operations Portal" at bounding box center [383, 18] width 66 height 13
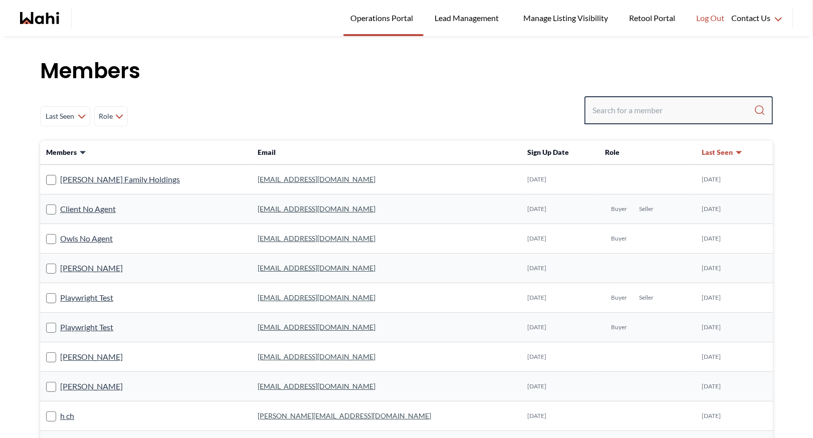
click at [619, 111] on input "Search input" at bounding box center [672, 110] width 161 height 18
type input "j"
type input "jal leonor"
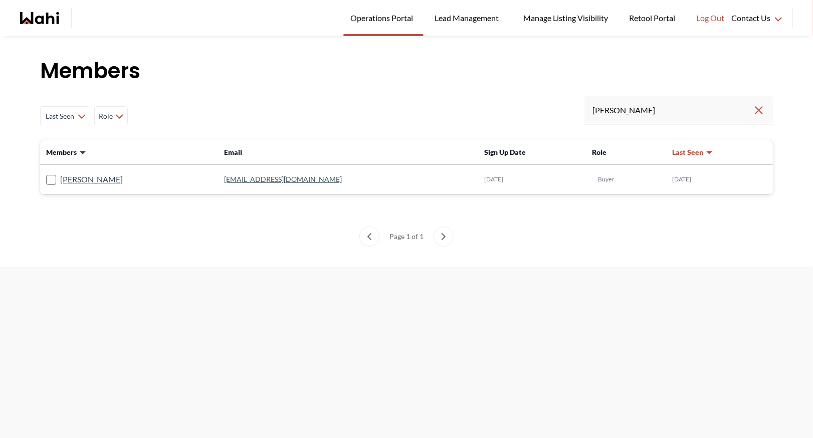
click at [226, 179] on link "jalai2024rbt@gmail.com" at bounding box center [283, 179] width 118 height 9
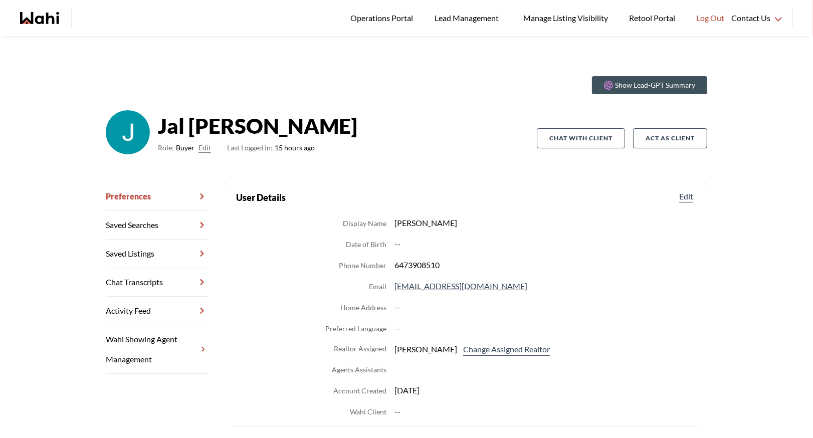
click at [146, 279] on link "Chat Transcripts" at bounding box center [157, 282] width 102 height 29
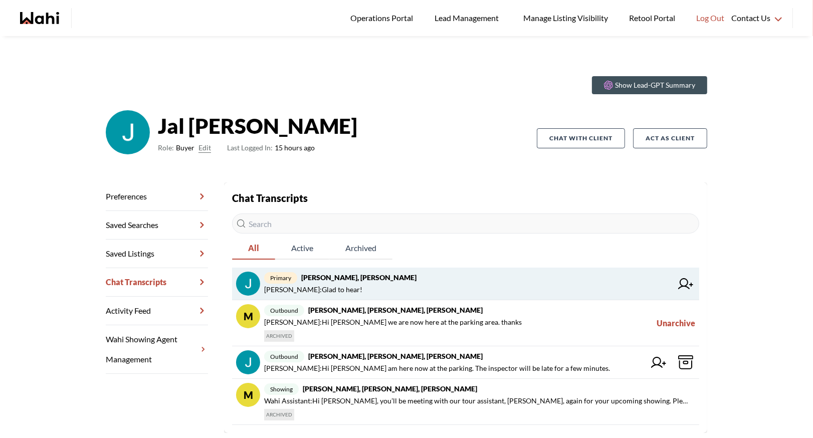
click at [432, 279] on span "primary Jal Leonor, JayJay Dagumboy, Barb" at bounding box center [468, 278] width 408 height 12
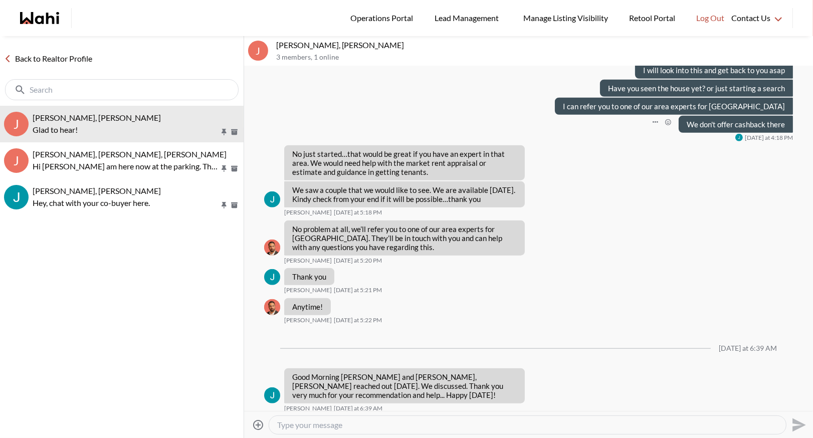
scroll to position [931, 0]
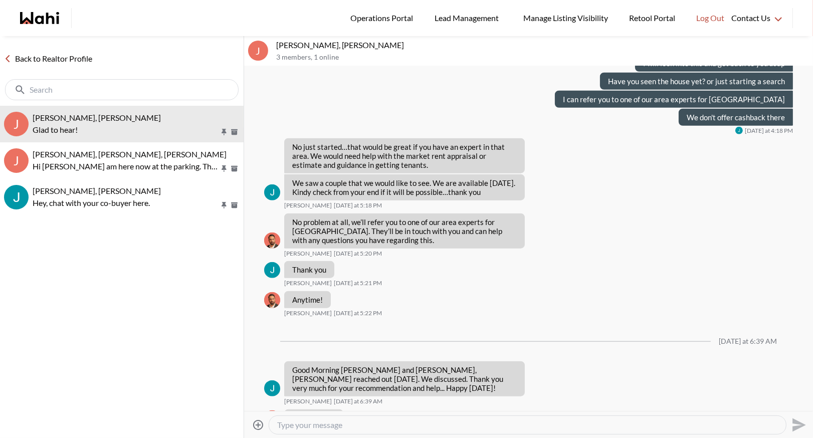
click at [71, 55] on link "Back to Realtor Profile" at bounding box center [48, 58] width 96 height 13
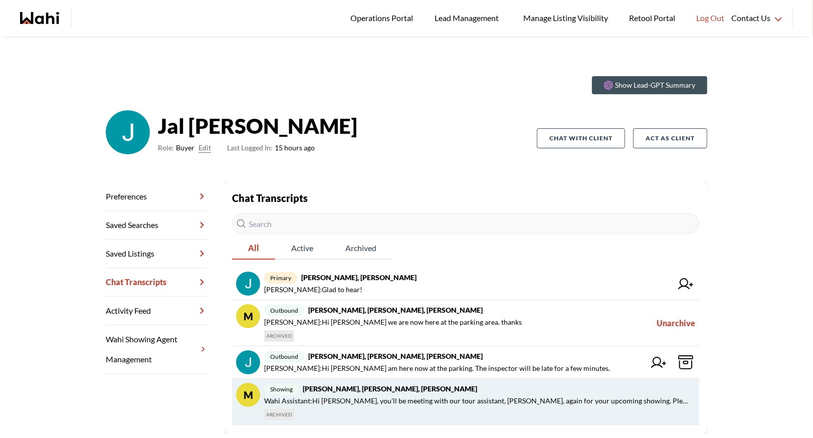
scroll to position [36, 0]
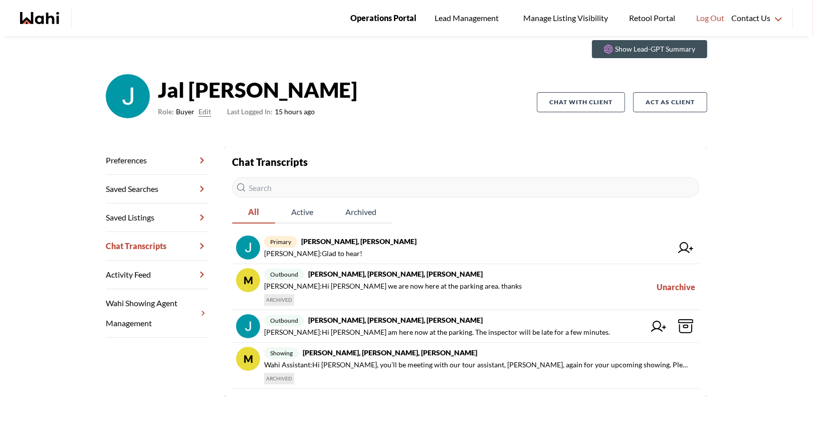
click at [397, 16] on span "Operations Portal" at bounding box center [383, 18] width 66 height 13
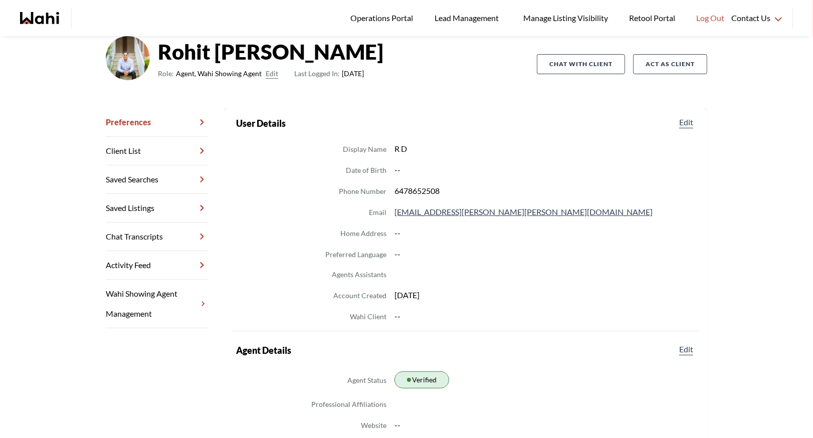
scroll to position [119, 0]
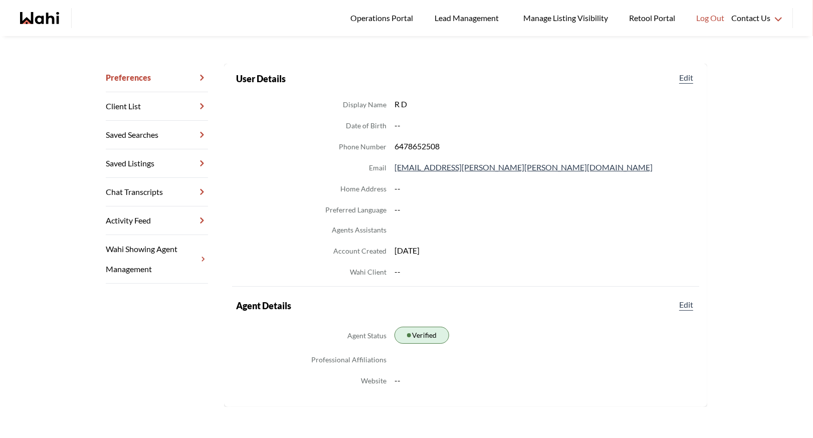
click at [155, 181] on link "Chat Transcripts" at bounding box center [157, 192] width 102 height 29
